Goal: Transaction & Acquisition: Download file/media

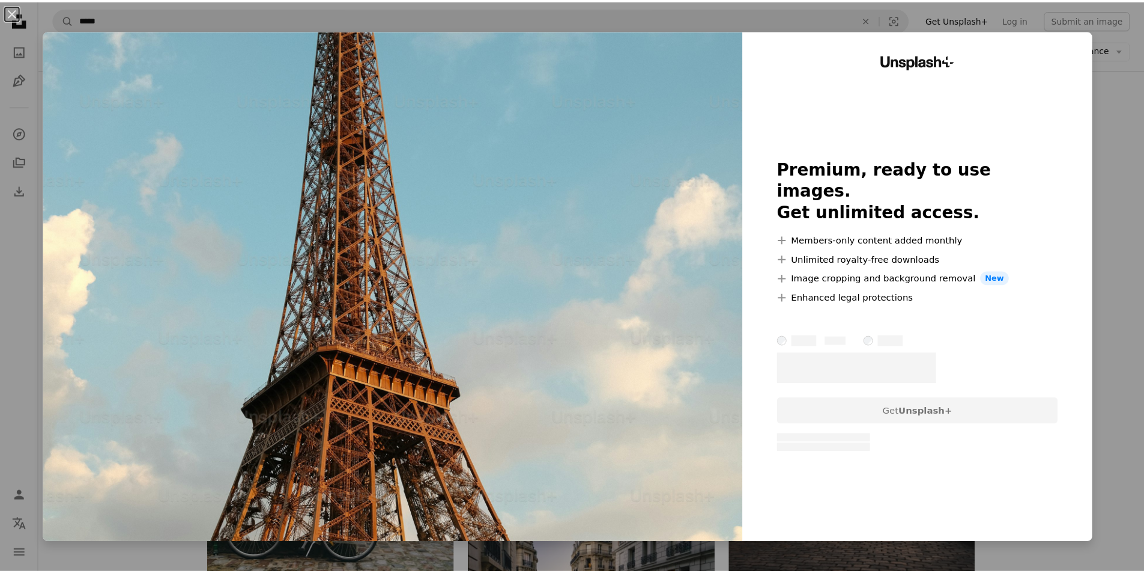
scroll to position [1141, 0]
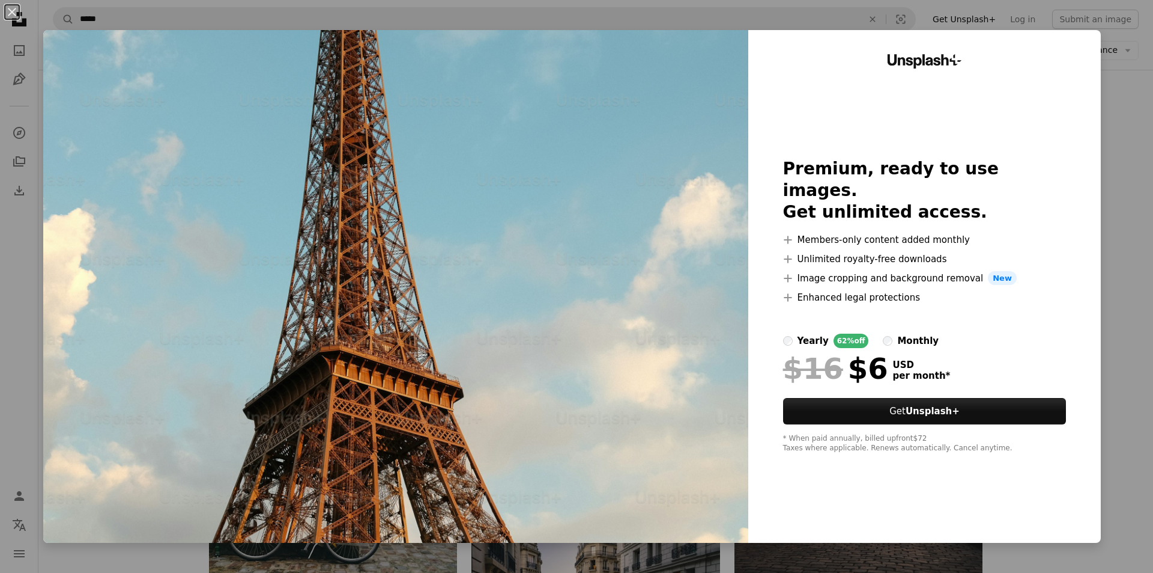
click at [1126, 300] on div "An X shape Unsplash+ Premium, ready to use images. Get unlimited access. A plus…" at bounding box center [576, 286] width 1153 height 573
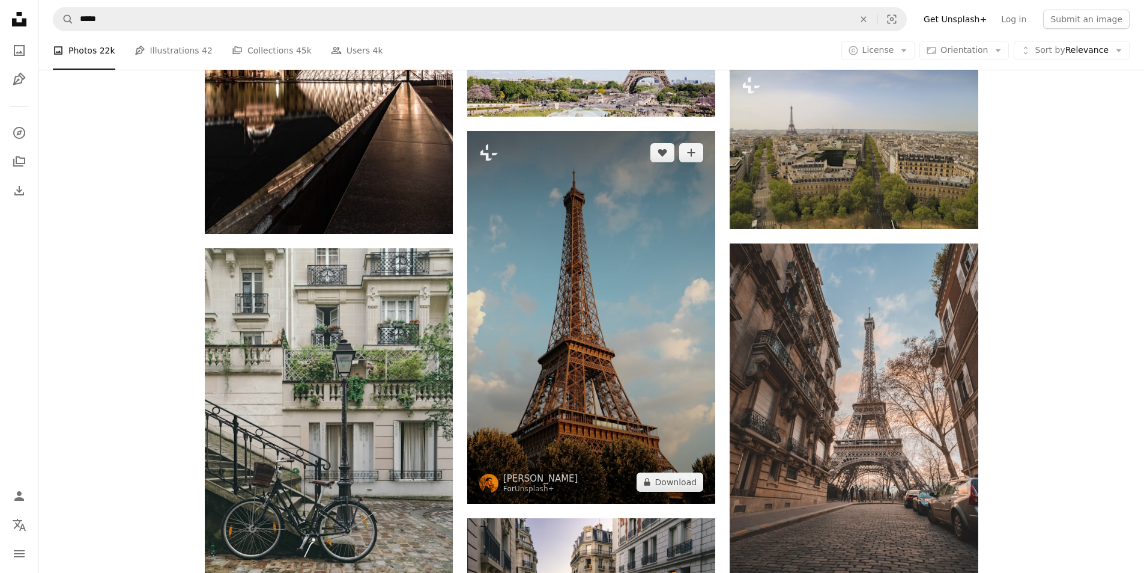
click at [679, 491] on img at bounding box center [591, 317] width 248 height 372
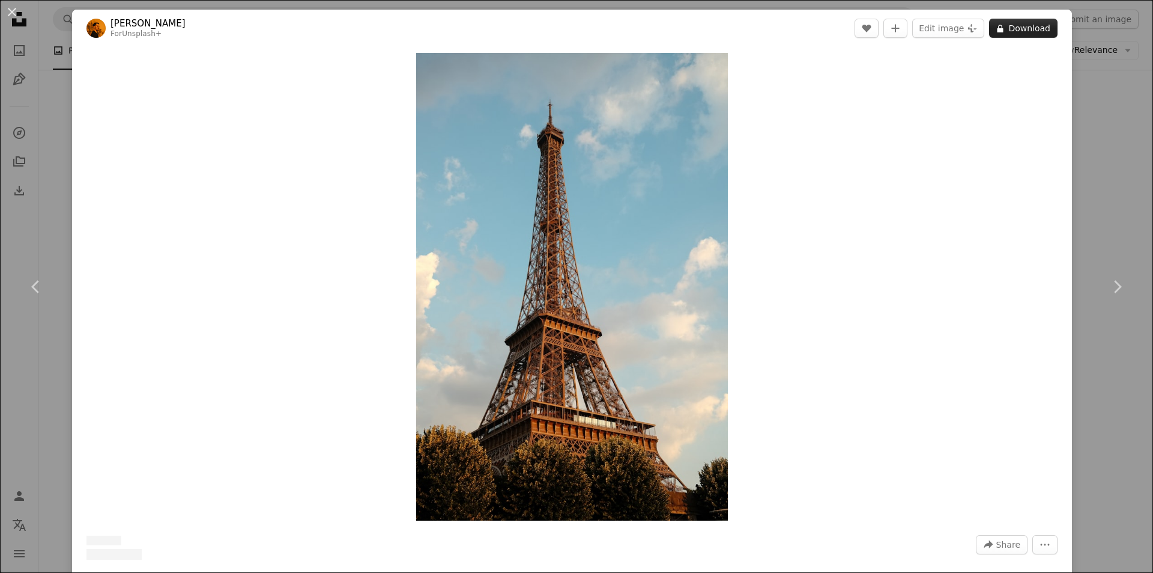
click at [1028, 26] on button "A lock Download" at bounding box center [1023, 28] width 68 height 19
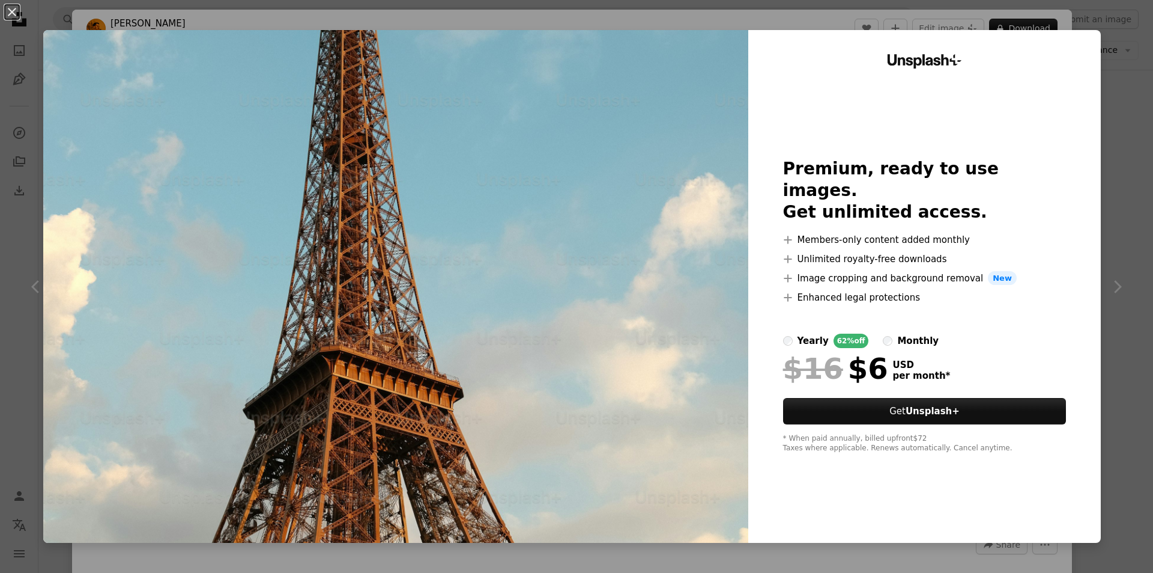
click at [1097, 96] on div "An X shape Unsplash+ Premium, ready to use images. Get unlimited access. A plus…" at bounding box center [576, 286] width 1153 height 573
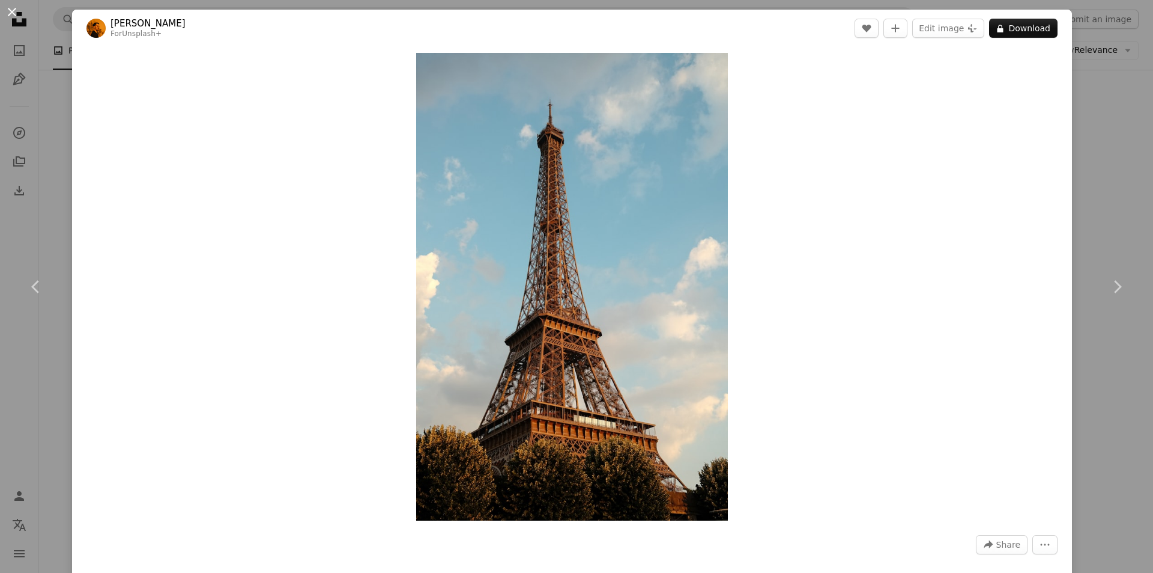
click at [8, 7] on button "An X shape" at bounding box center [12, 12] width 14 height 14
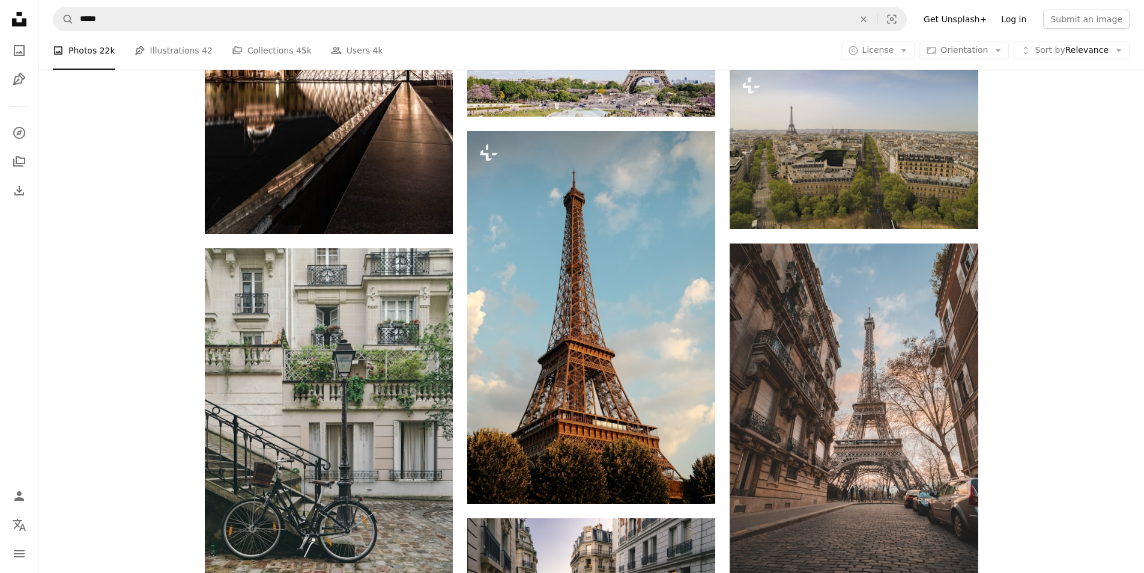
click at [1029, 20] on link "Log in" at bounding box center [1014, 19] width 40 height 19
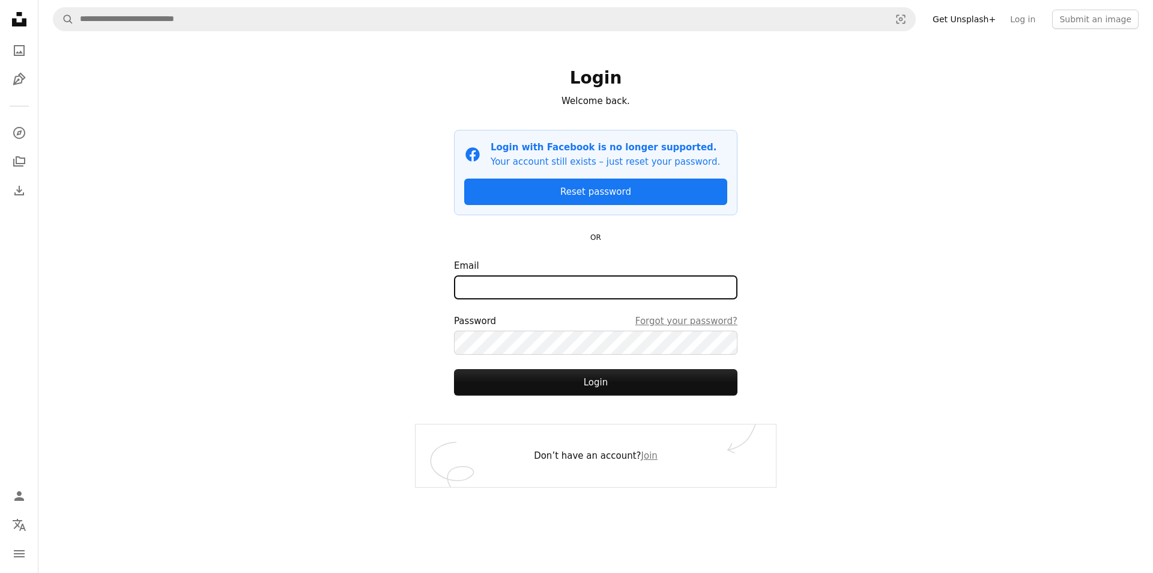
click at [553, 284] on input "Email" at bounding box center [596, 287] width 284 height 24
click at [323, 313] on div "A magnifying glass Visual search Get Unsplash+ Log in Submit an image Login Wel…" at bounding box center [595, 286] width 1115 height 573
